Goal: Task Accomplishment & Management: Manage account settings

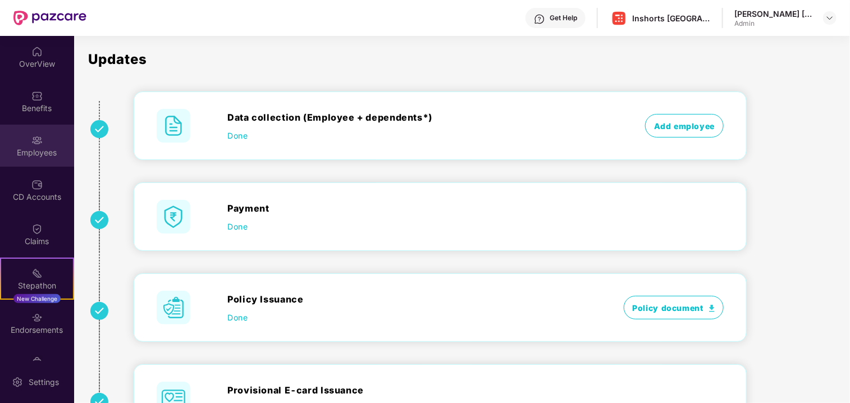
click at [34, 144] on img at bounding box center [36, 140] width 11 height 11
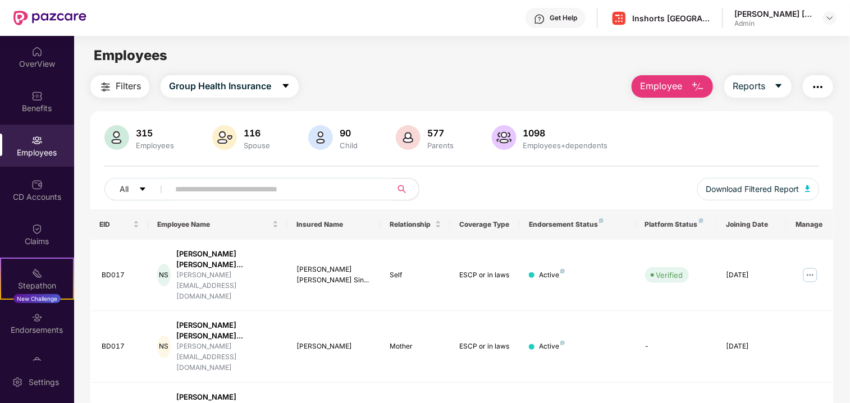
click at [249, 189] on input "text" at bounding box center [276, 189] width 202 height 17
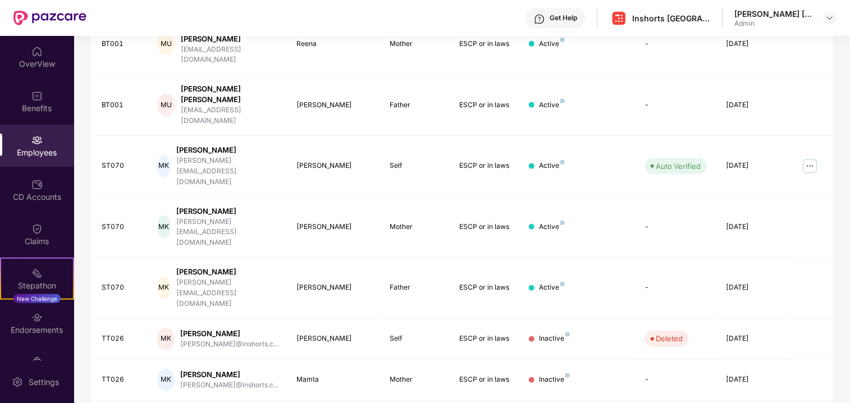
scroll to position [287, 0]
type input "******"
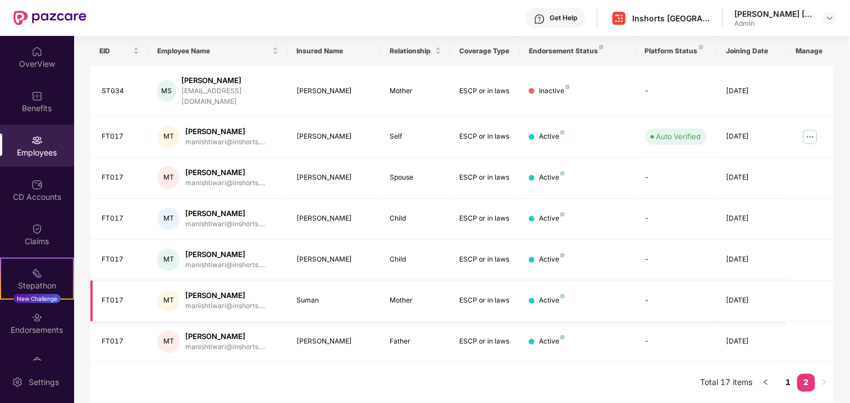
scroll to position [164, 0]
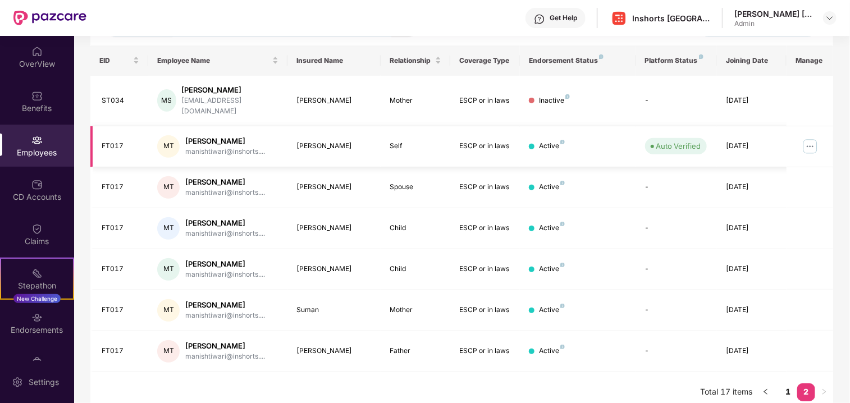
click at [812, 138] on img at bounding box center [810, 147] width 18 height 18
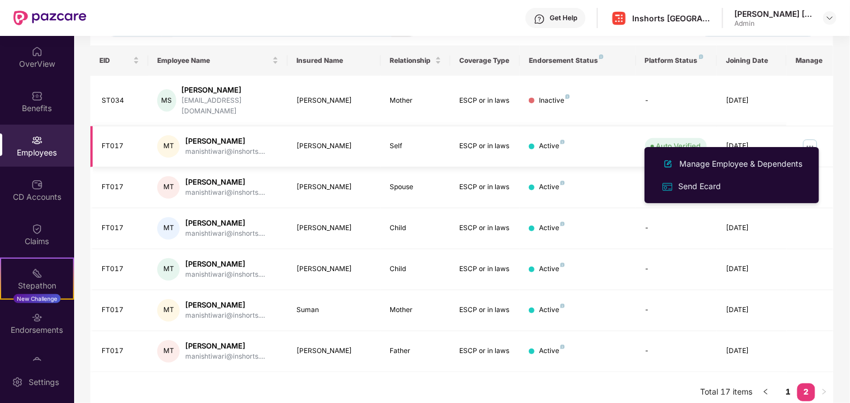
click at [811, 138] on img at bounding box center [810, 147] width 18 height 18
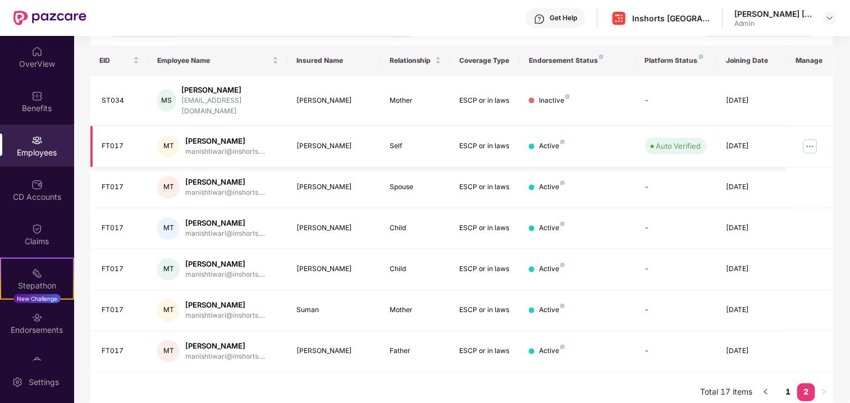
click at [807, 138] on img at bounding box center [810, 147] width 18 height 18
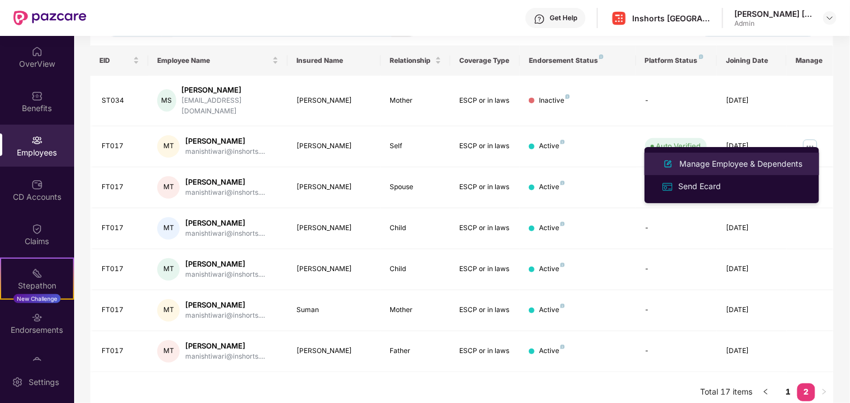
click at [727, 161] on div "Manage Employee & Dependents" at bounding box center [740, 164] width 127 height 12
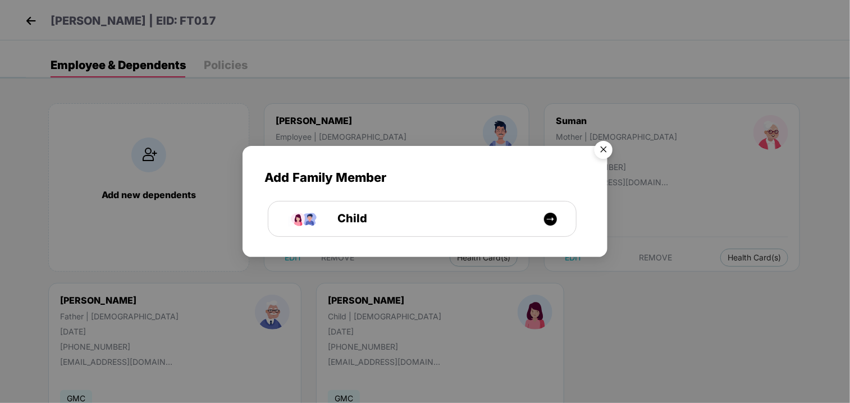
click at [603, 150] on img "Close" at bounding box center [603, 151] width 31 height 31
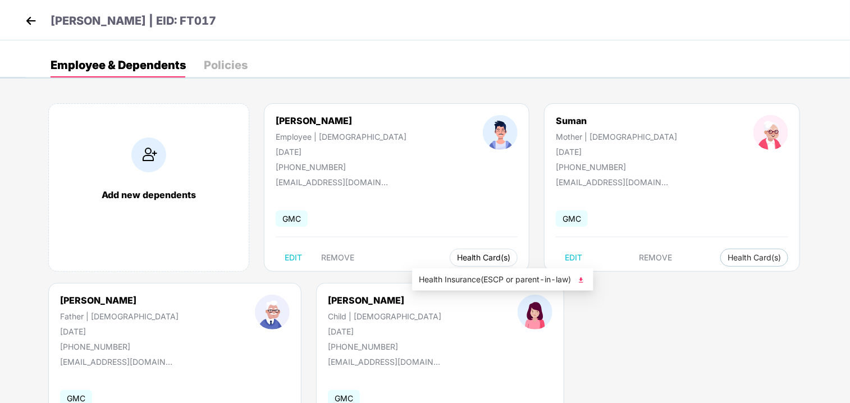
click at [457, 256] on span "Health Card(s)" at bounding box center [483, 258] width 53 height 6
click at [583, 282] on img at bounding box center [581, 280] width 11 height 11
